Goal: Complete application form

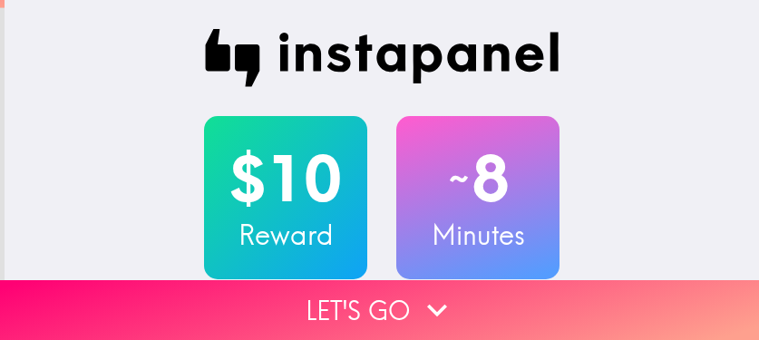
scroll to position [91, 0]
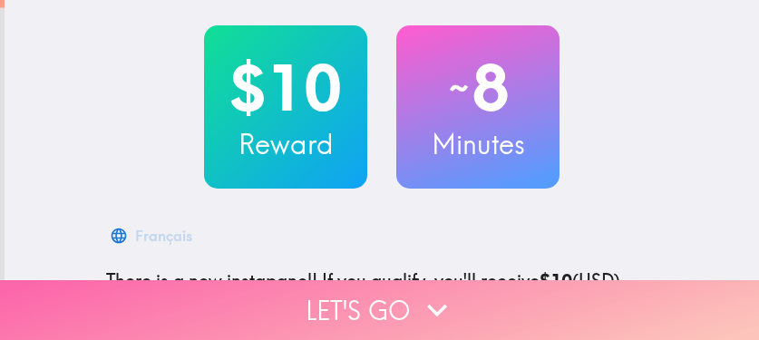
click at [578, 297] on button "Let's go" at bounding box center [379, 310] width 759 height 60
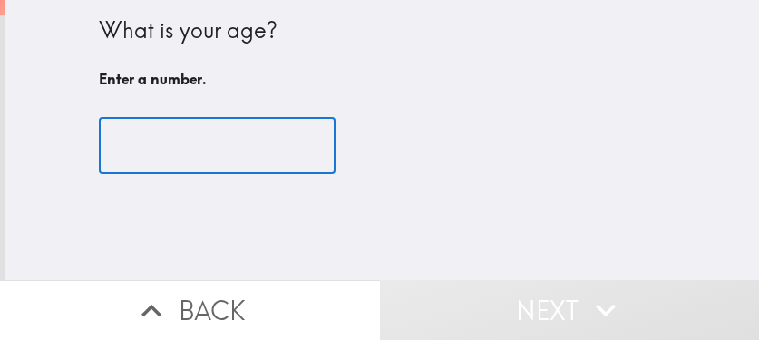
click at [142, 139] on input "number" at bounding box center [217, 146] width 237 height 56
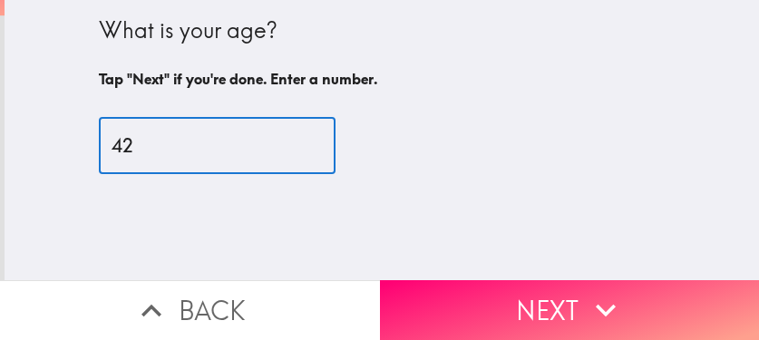
type input "42"
click at [537, 286] on button "Next" at bounding box center [570, 310] width 380 height 60
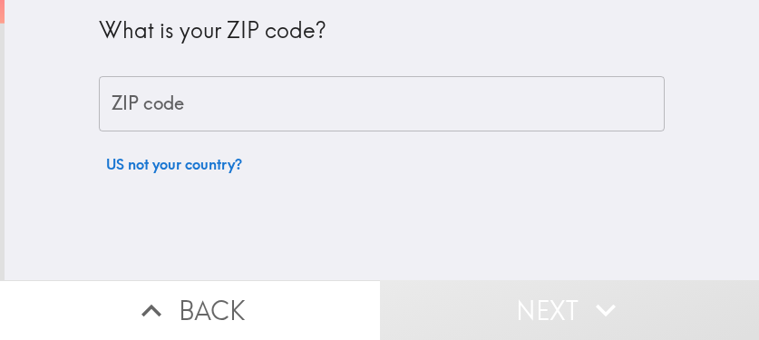
click at [446, 113] on input "ZIP code" at bounding box center [382, 104] width 566 height 56
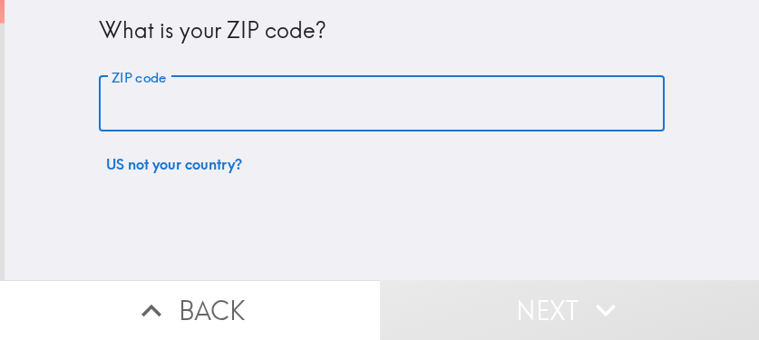
paste input "33621"
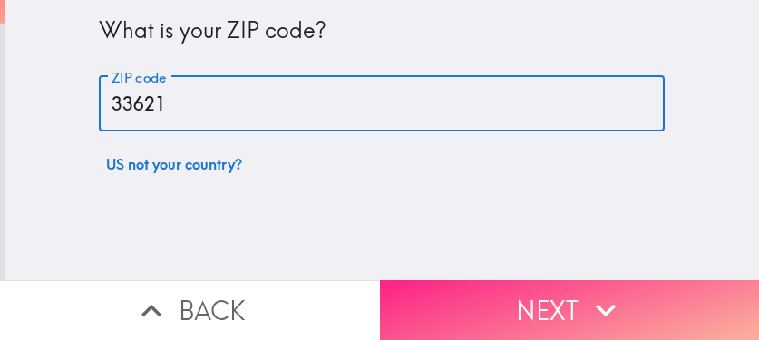
type input "33621"
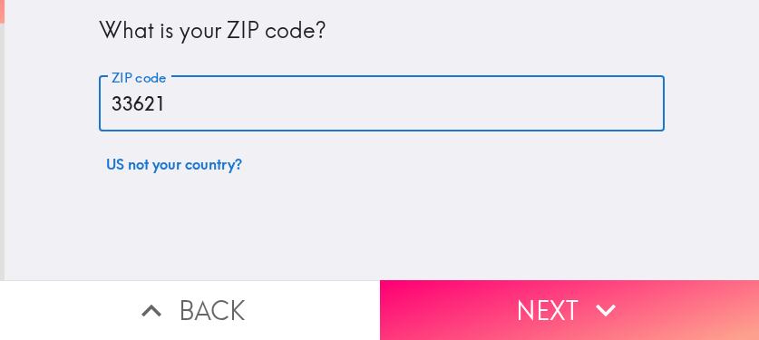
click at [572, 306] on button "Next" at bounding box center [570, 310] width 380 height 60
